Goal: Book appointment/travel/reservation

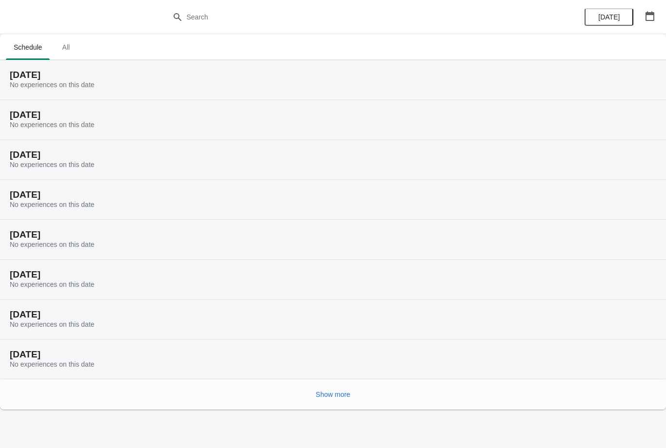
click at [645, 10] on button "button" at bounding box center [650, 16] width 18 height 18
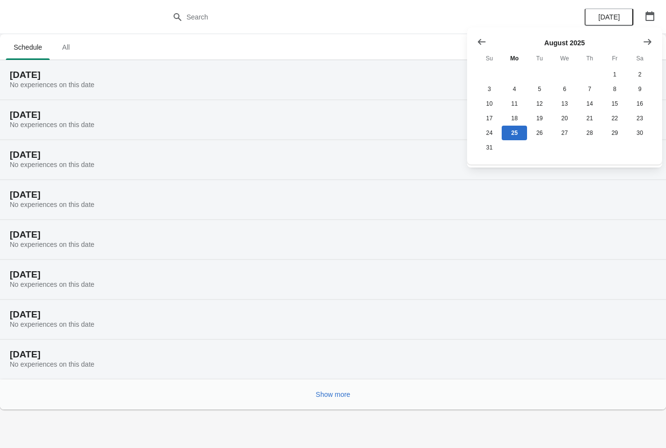
click at [647, 39] on icon "Show next month, September 2025" at bounding box center [647, 42] width 10 height 10
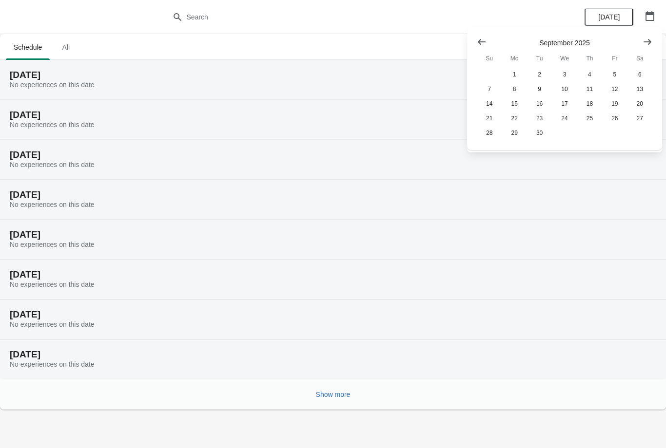
click at [650, 37] on icon "Show next month, October 2025" at bounding box center [647, 42] width 10 height 10
click at [639, 102] on button "18" at bounding box center [639, 104] width 25 height 15
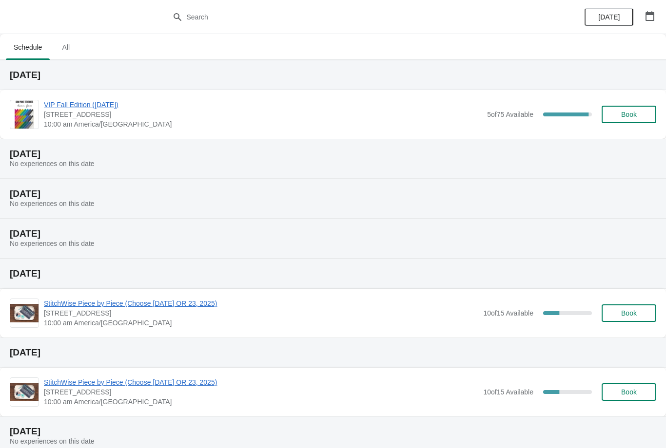
click at [631, 115] on span "Book" at bounding box center [629, 115] width 16 height 8
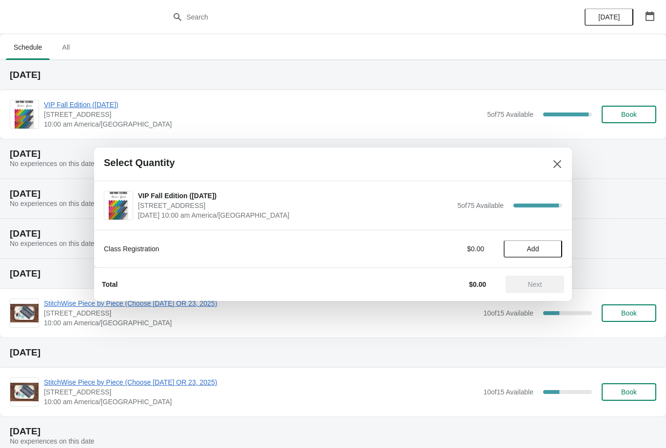
click at [534, 247] on span "Add" at bounding box center [533, 249] width 12 height 8
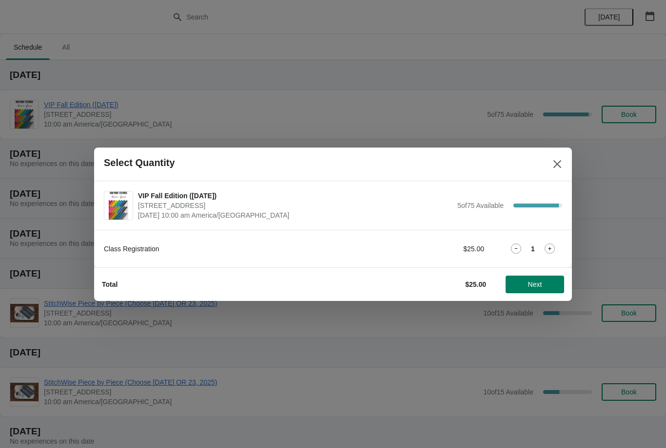
click at [538, 282] on span "Next" at bounding box center [535, 285] width 14 height 8
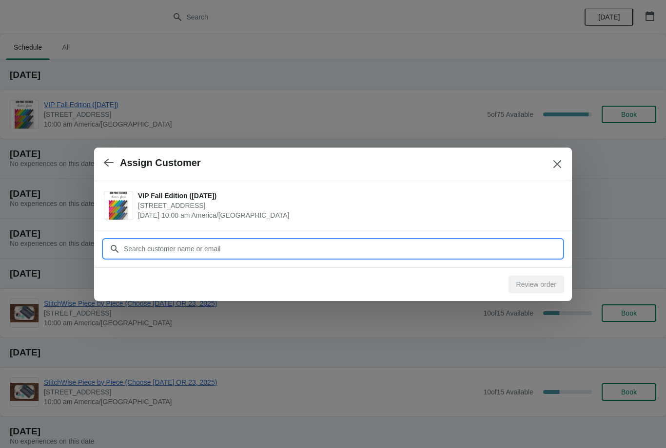
click at [131, 248] on input "Customer" at bounding box center [342, 249] width 439 height 18
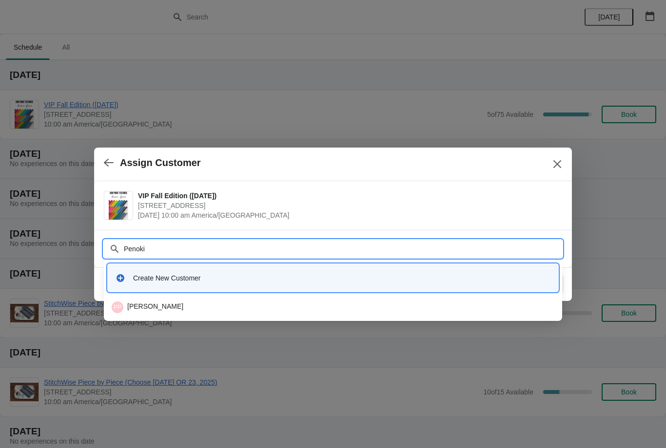
type input "Penokie"
click at [146, 303] on div "PP Pat Penokie" at bounding box center [333, 308] width 443 height 12
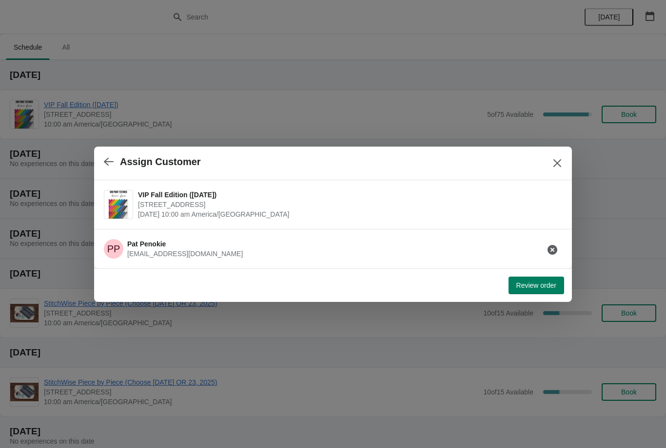
click at [541, 283] on span "Review order" at bounding box center [536, 286] width 40 height 8
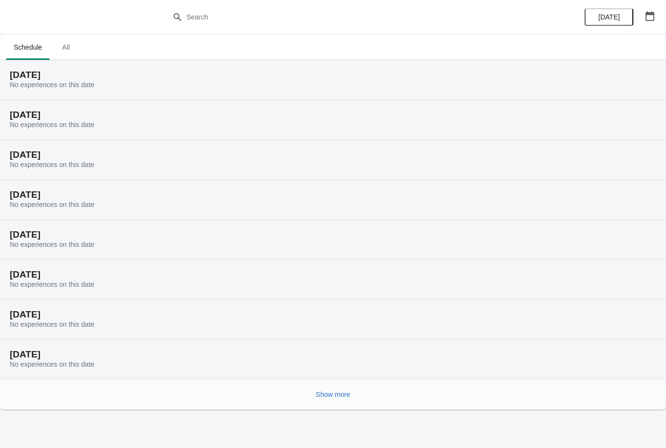
click at [652, 13] on icon "button" at bounding box center [649, 16] width 9 height 10
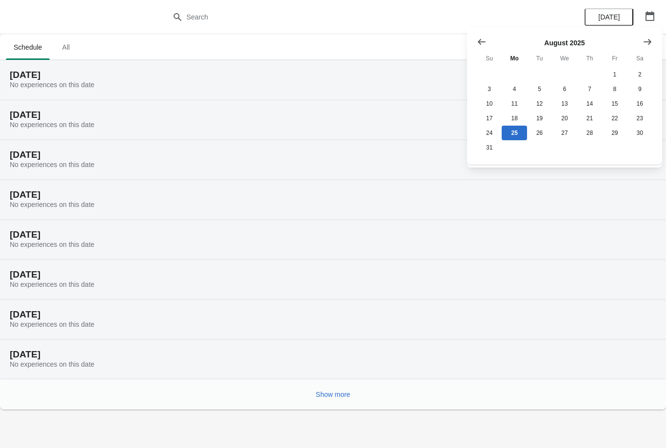
click at [652, 39] on button "Show next month, September 2025" at bounding box center [647, 42] width 18 height 18
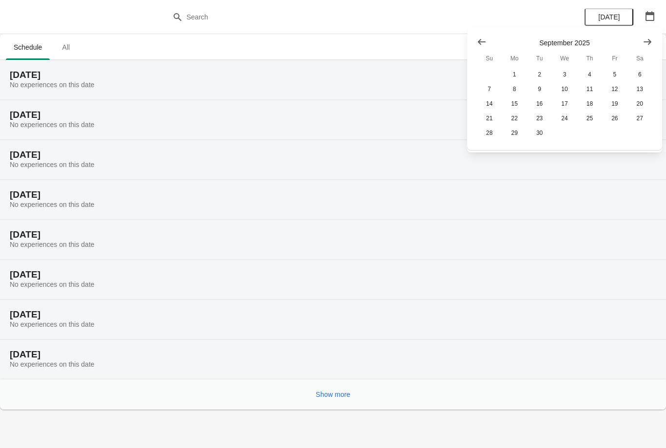
click at [653, 36] on button "Show next month, October 2025" at bounding box center [647, 42] width 18 height 18
click at [516, 101] on button "13" at bounding box center [514, 104] width 25 height 15
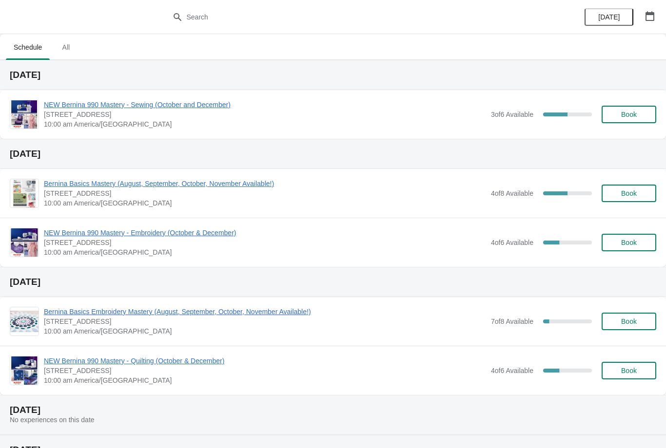
click at [180, 385] on span "10:00 am America/[GEOGRAPHIC_DATA]" at bounding box center [265, 381] width 442 height 10
click at [652, 13] on icon "button" at bounding box center [649, 16] width 9 height 10
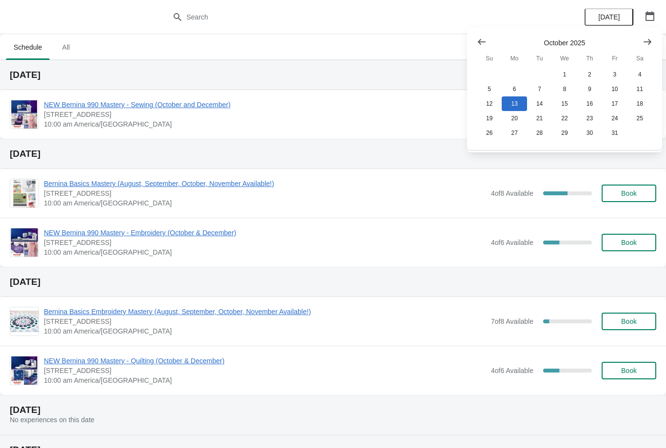
click at [647, 40] on icon "Show next month, November 2025" at bounding box center [647, 42] width 10 height 10
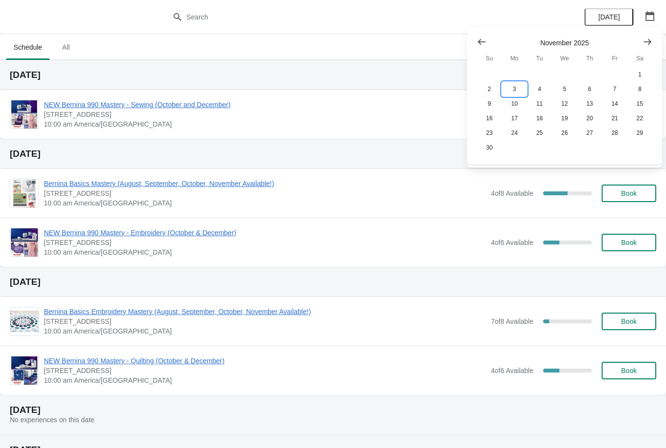
click at [512, 89] on button "3" at bounding box center [514, 89] width 25 height 15
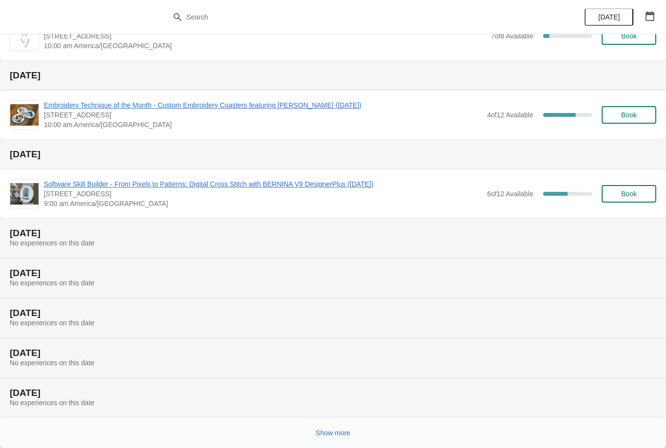
scroll to position [78, 0]
click at [337, 431] on span "Show more" at bounding box center [333, 433] width 35 height 8
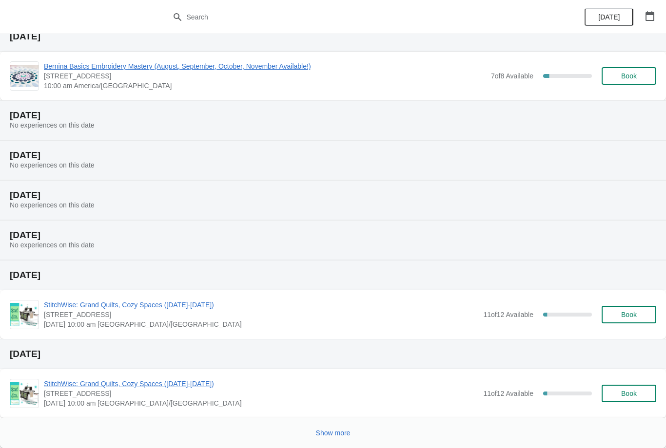
scroll to position [554, 0]
click at [334, 428] on button "Show more" at bounding box center [333, 434] width 42 height 18
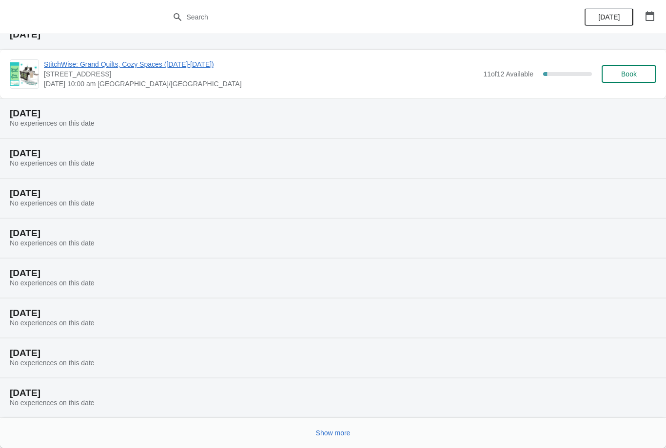
scroll to position [874, 0]
click at [334, 427] on button "Show more" at bounding box center [333, 434] width 42 height 18
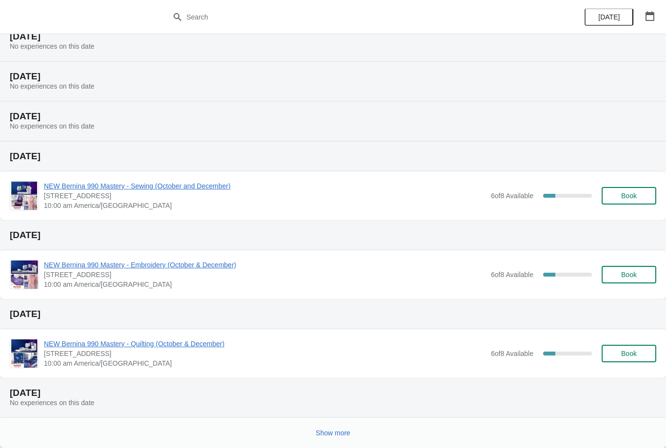
scroll to position [1311, 0]
